Goal: Book appointment/travel/reservation

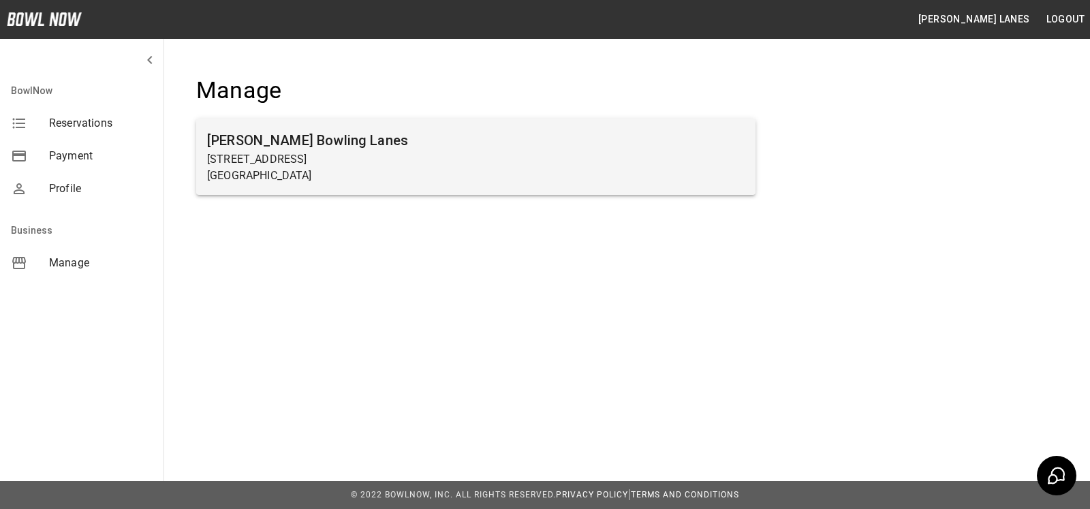
click at [273, 165] on p "[STREET_ADDRESS]" at bounding box center [475, 159] width 537 height 16
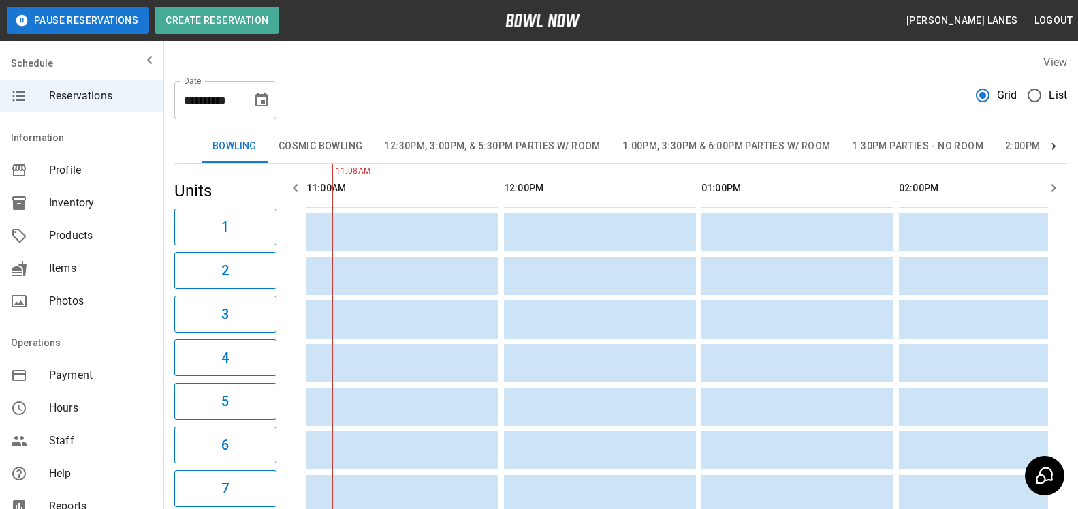
click at [1058, 102] on span "List" at bounding box center [1058, 95] width 18 height 16
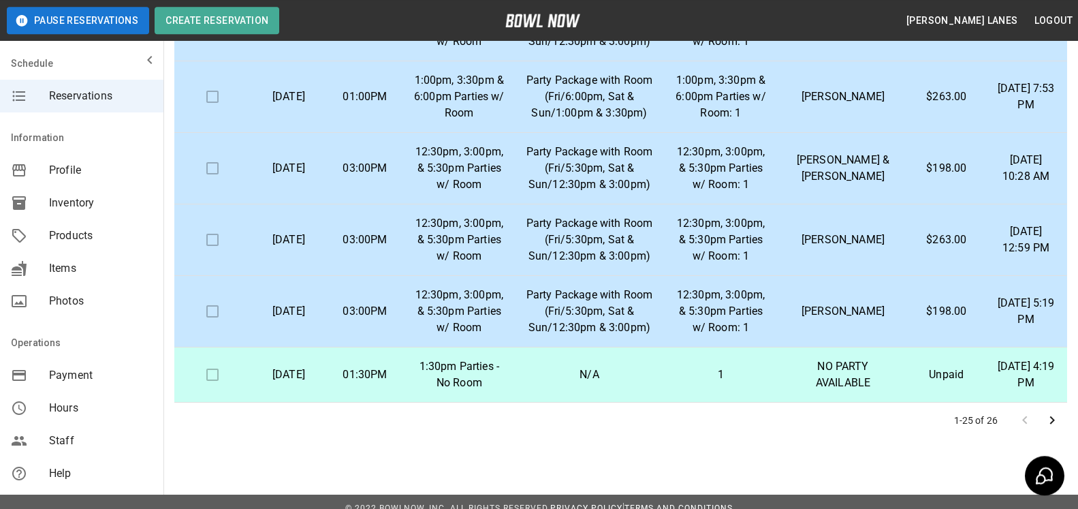
scroll to position [245, 0]
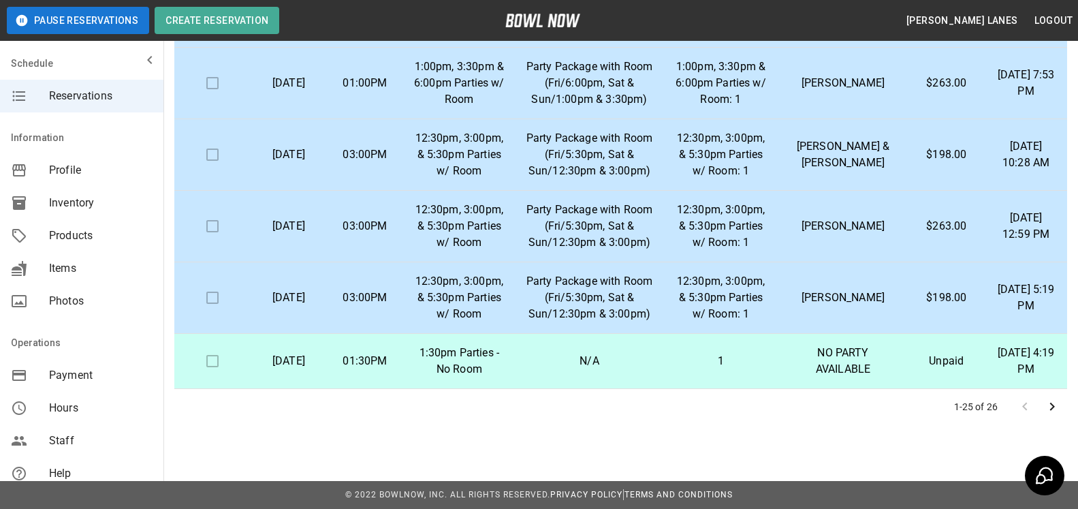
click at [1050, 407] on icon "Go to next page" at bounding box center [1052, 406] width 16 height 16
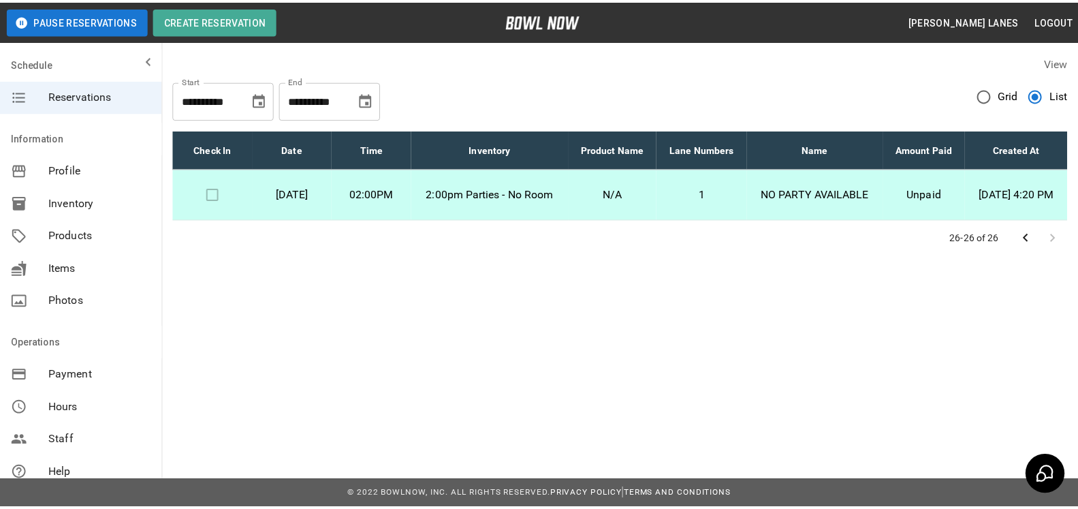
scroll to position [0, 0]
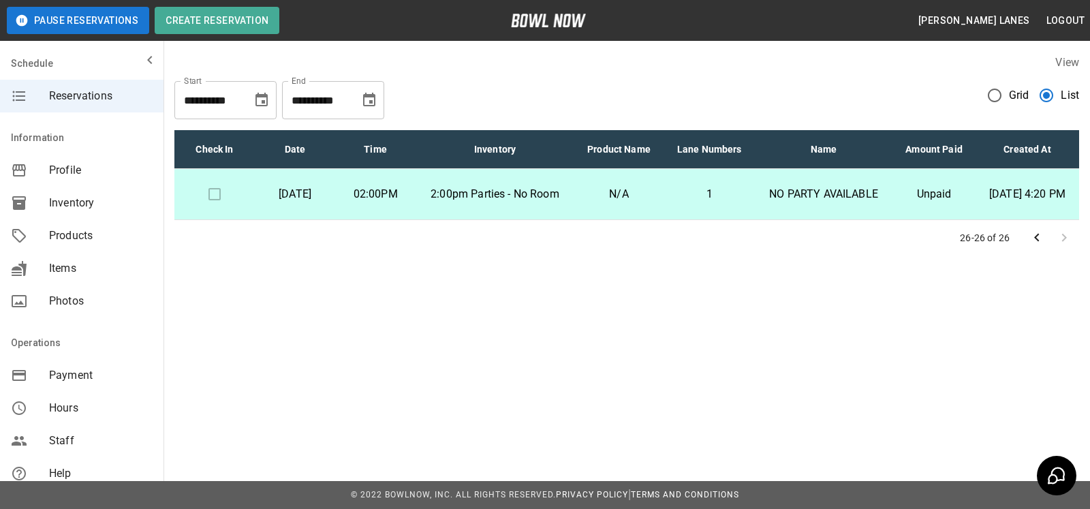
click at [374, 105] on icon "Choose date, selected date is Oct 12, 2025" at bounding box center [369, 100] width 12 height 14
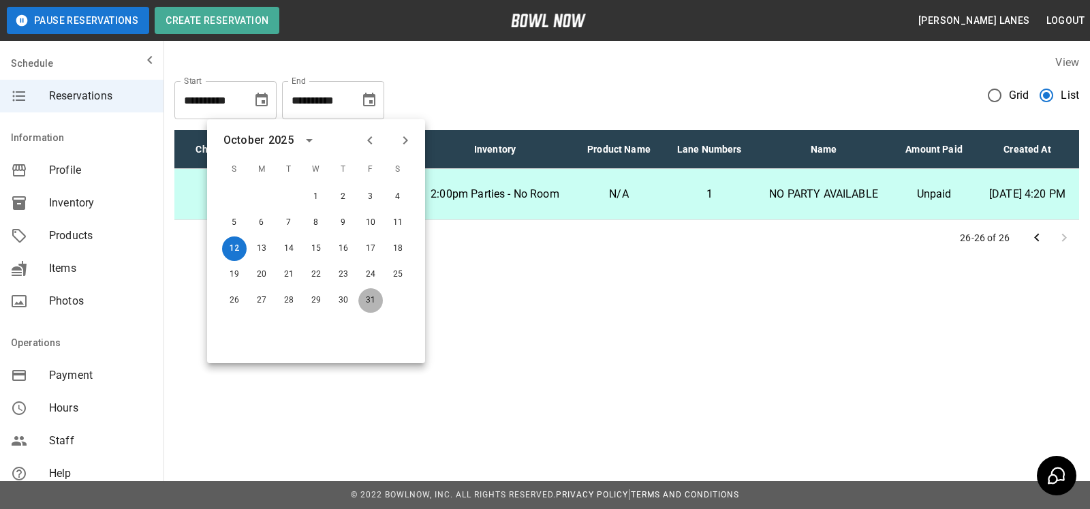
click at [376, 304] on button "31" at bounding box center [370, 300] width 25 height 25
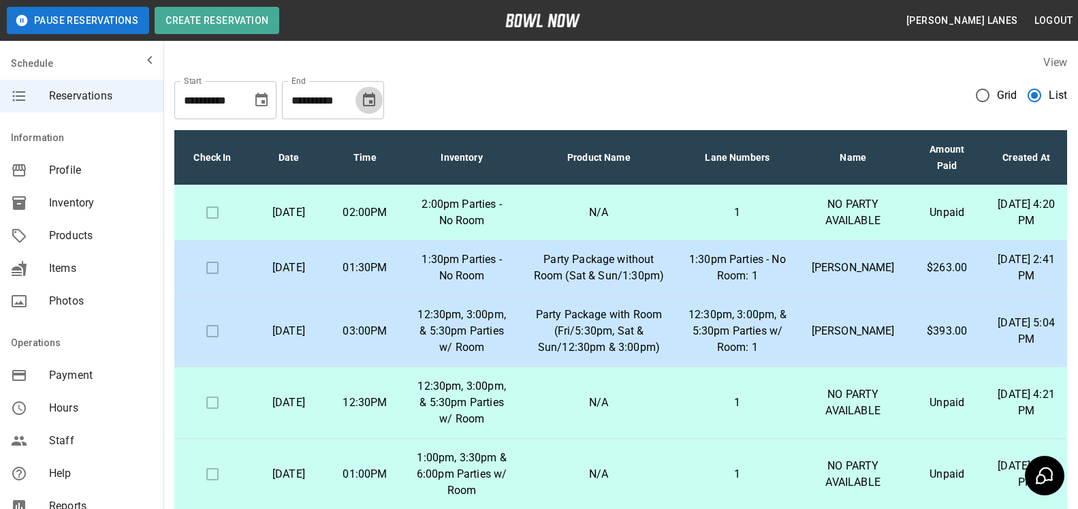
click at [378, 99] on button "Choose date, selected date is Oct 31, 2025" at bounding box center [369, 99] width 27 height 27
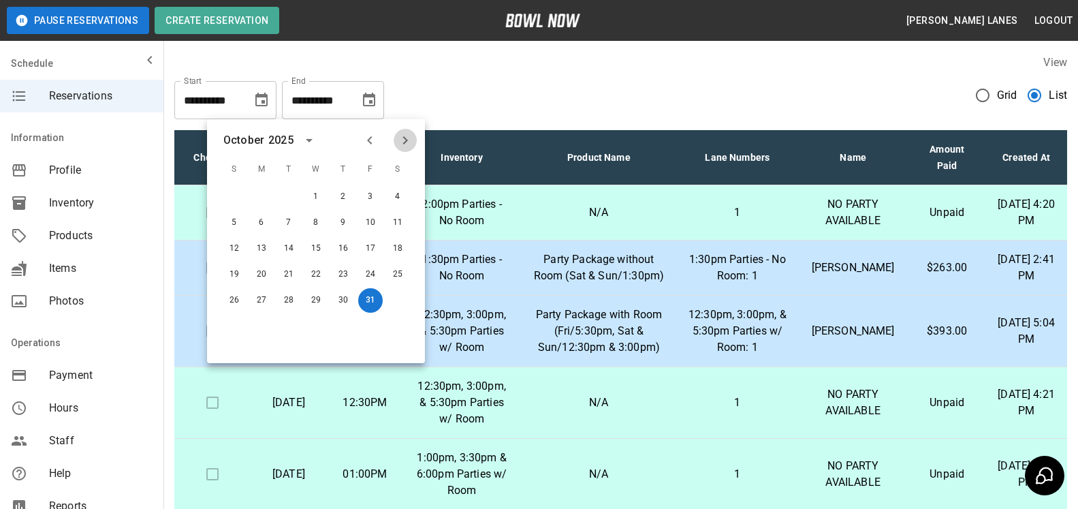
click at [409, 142] on icon "Next month" at bounding box center [405, 140] width 16 height 16
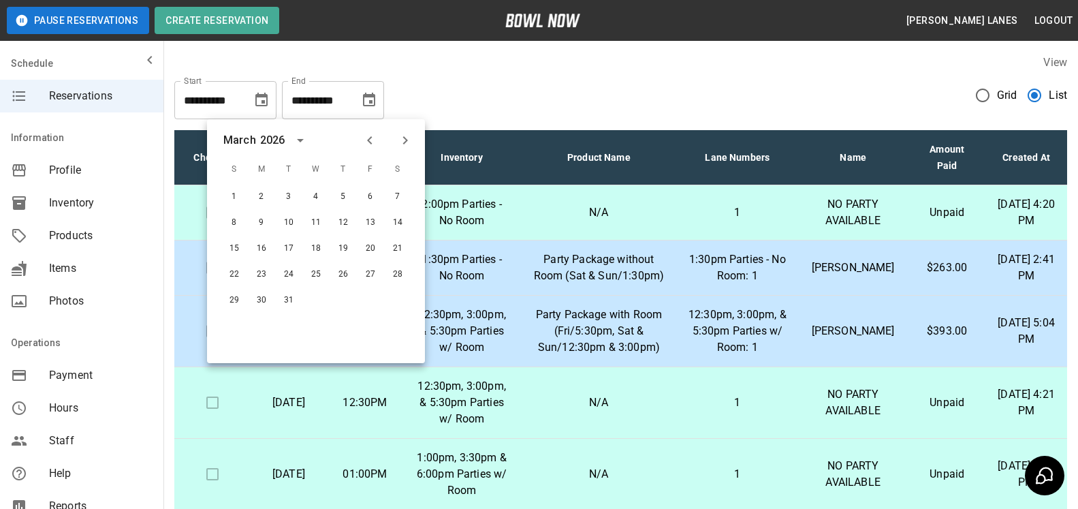
click at [409, 142] on icon "Next month" at bounding box center [405, 140] width 16 height 16
drag, startPoint x: 341, startPoint y: 294, endPoint x: 394, endPoint y: 298, distance: 53.3
click at [341, 294] on button "30" at bounding box center [343, 300] width 25 height 25
type input "**********"
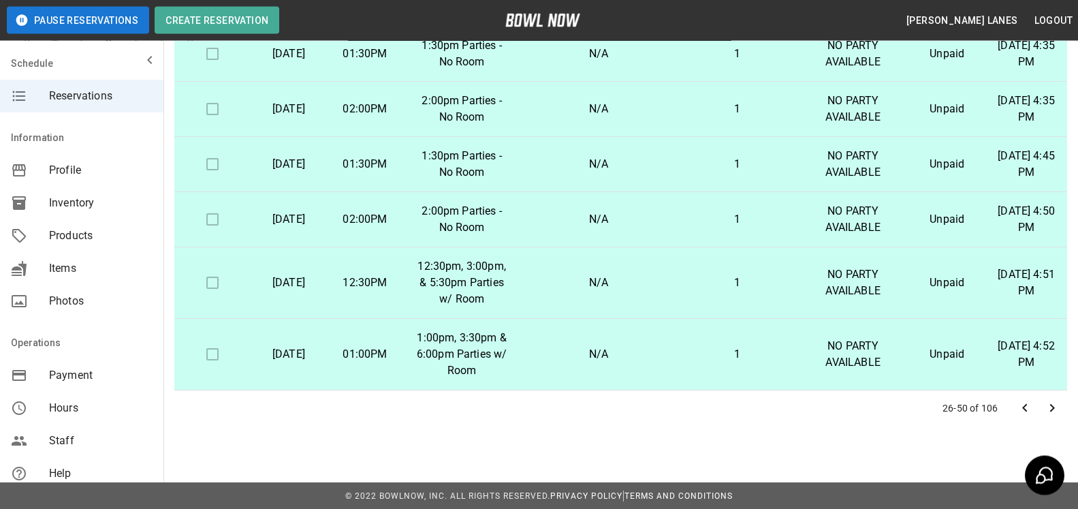
scroll to position [245, 0]
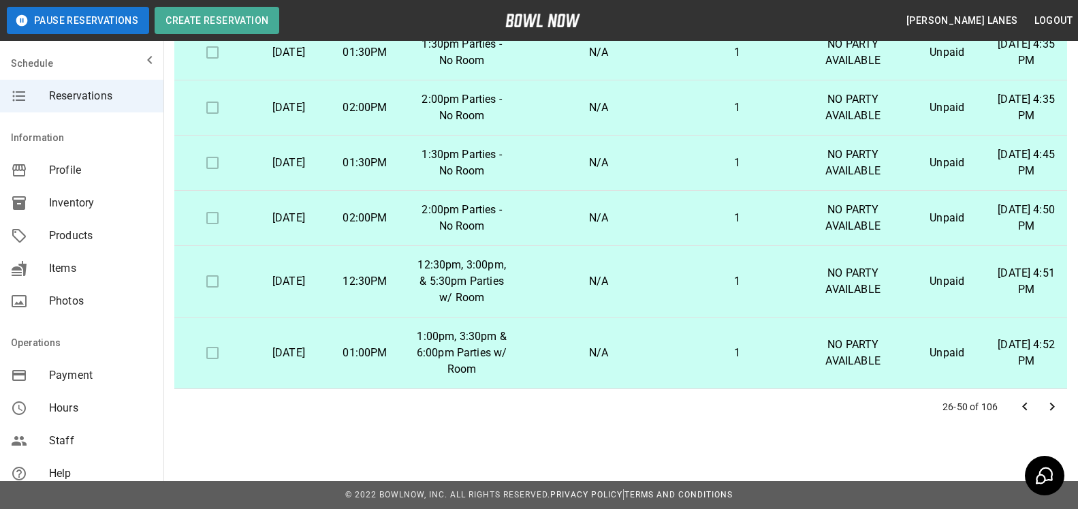
click at [1051, 409] on icon "Go to next page" at bounding box center [1052, 407] width 5 height 8
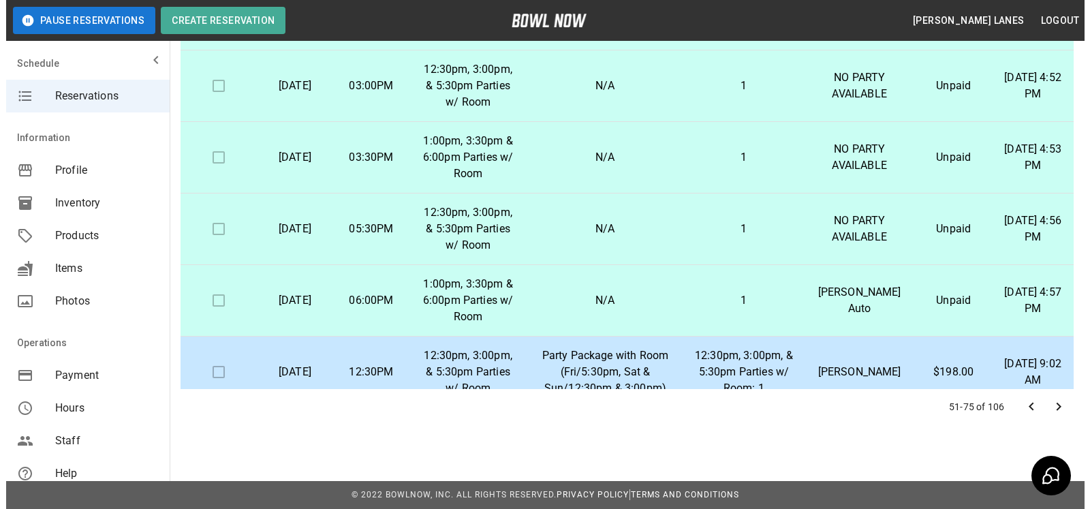
scroll to position [208, 0]
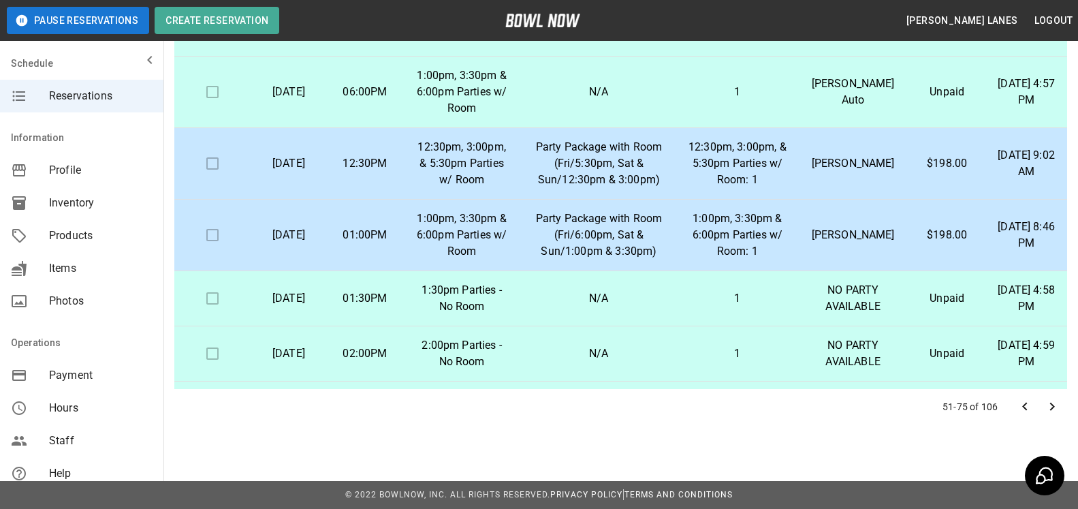
click at [919, 240] on p "$198.00" at bounding box center [946, 235] width 55 height 16
